Goal: Information Seeking & Learning: Learn about a topic

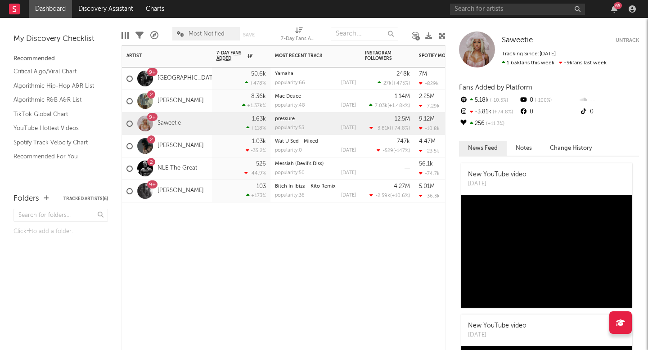
click at [226, 123] on div "1.63k +118 %" at bounding box center [242, 124] width 50 height 22
click at [149, 123] on div at bounding box center [145, 124] width 16 height 16
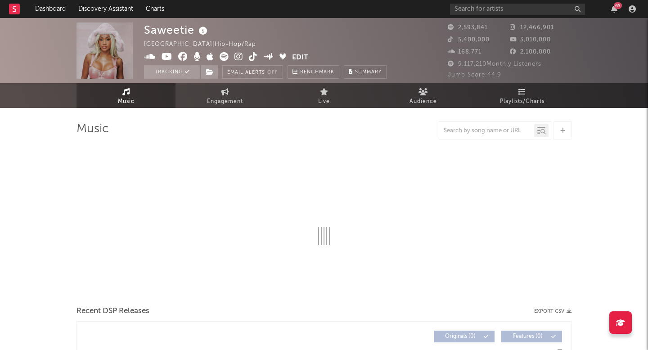
select select "6m"
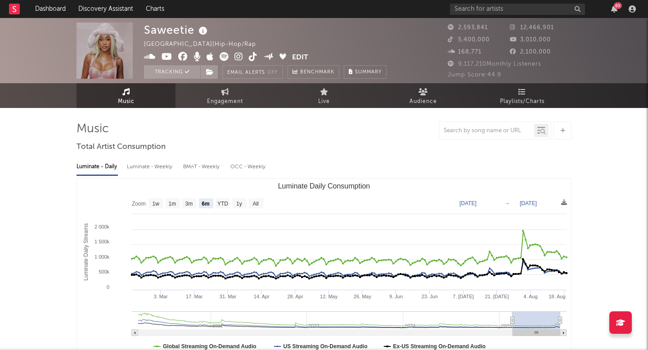
click at [163, 166] on div "Luminate - Weekly" at bounding box center [150, 166] width 47 height 15
select select "6m"
